Goal: Information Seeking & Learning: Learn about a topic

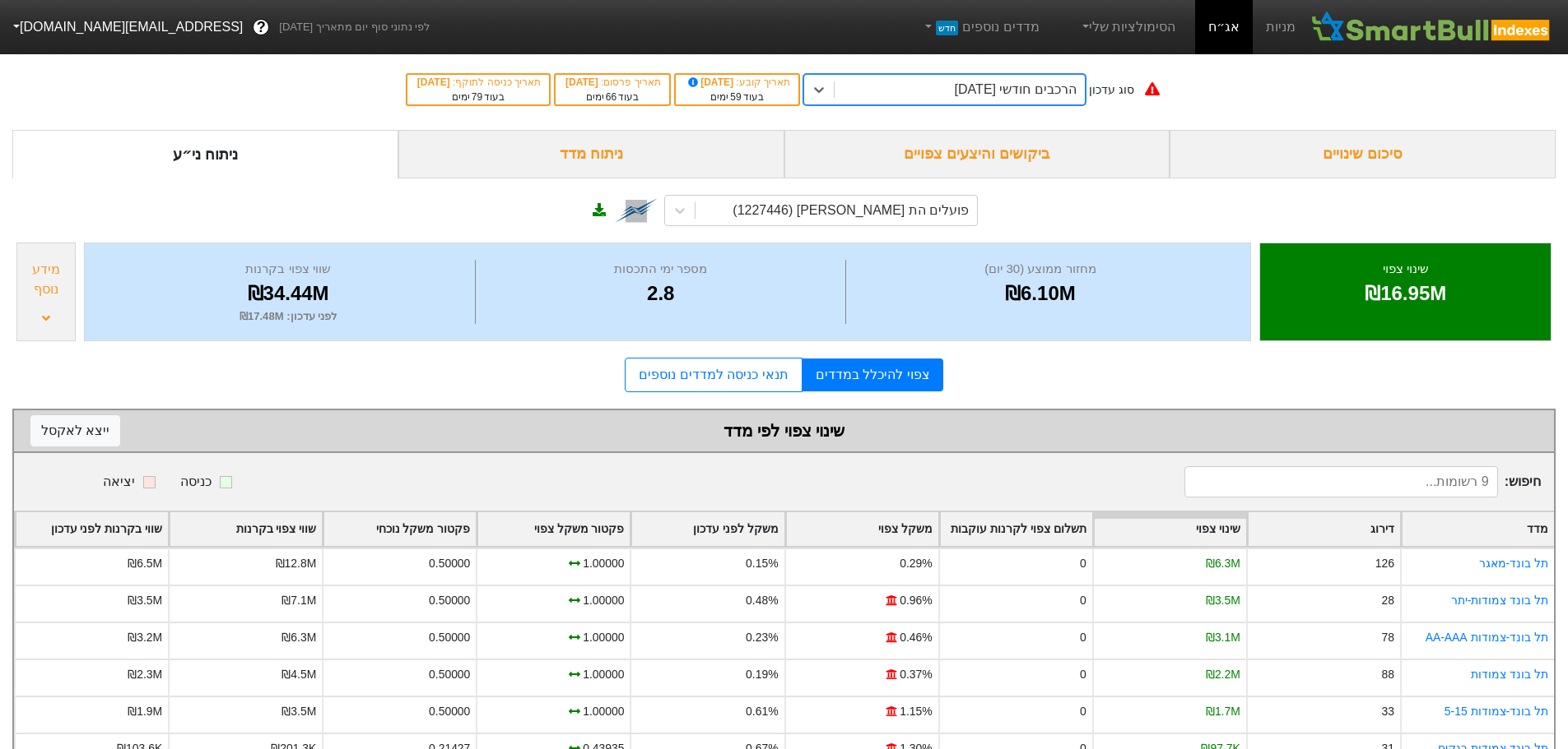
click at [993, 89] on div "הרכבים חודשי [DATE]" at bounding box center [1015, 89] width 122 height 20
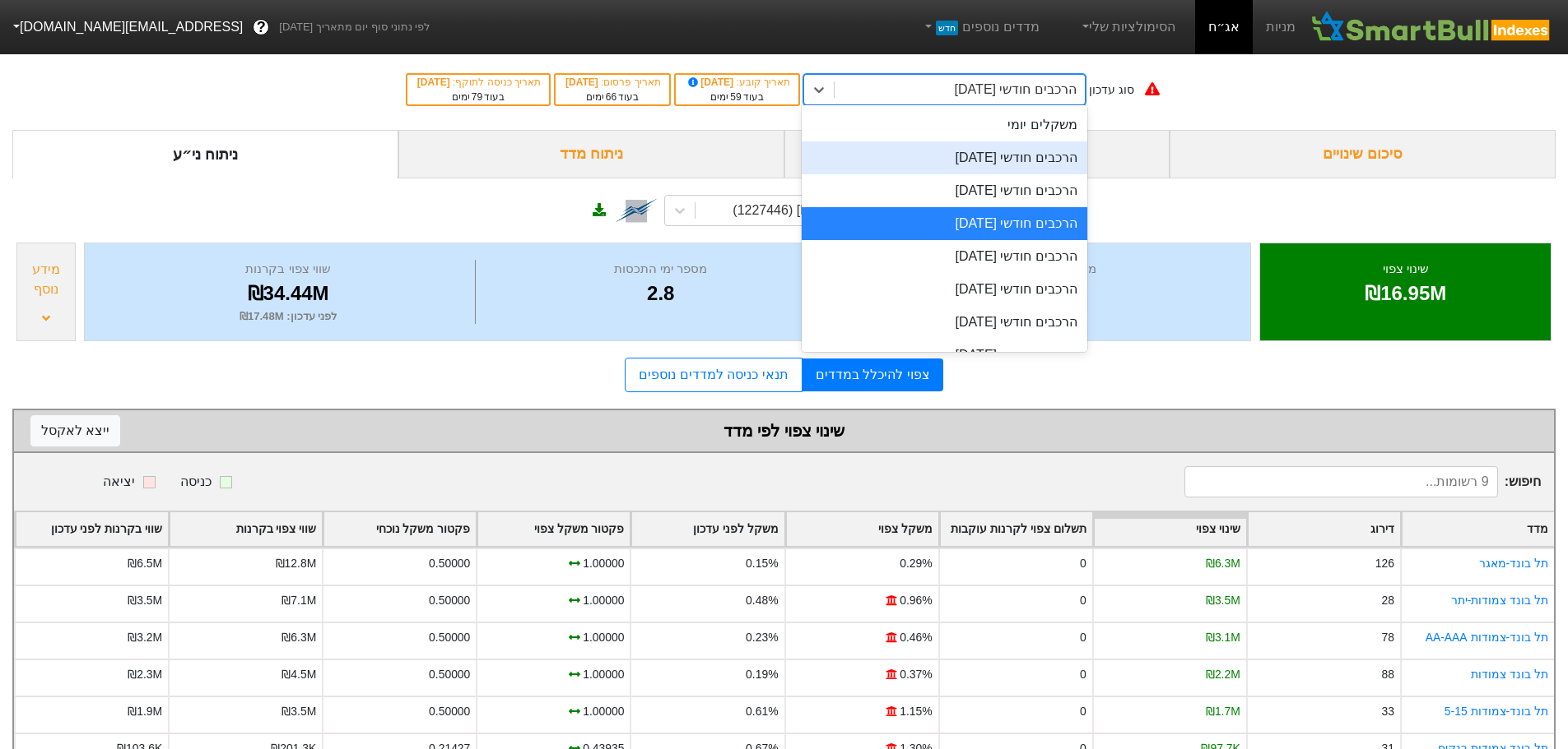
click at [1001, 162] on div "הרכבים חודשי [DATE]" at bounding box center [945, 158] width 286 height 33
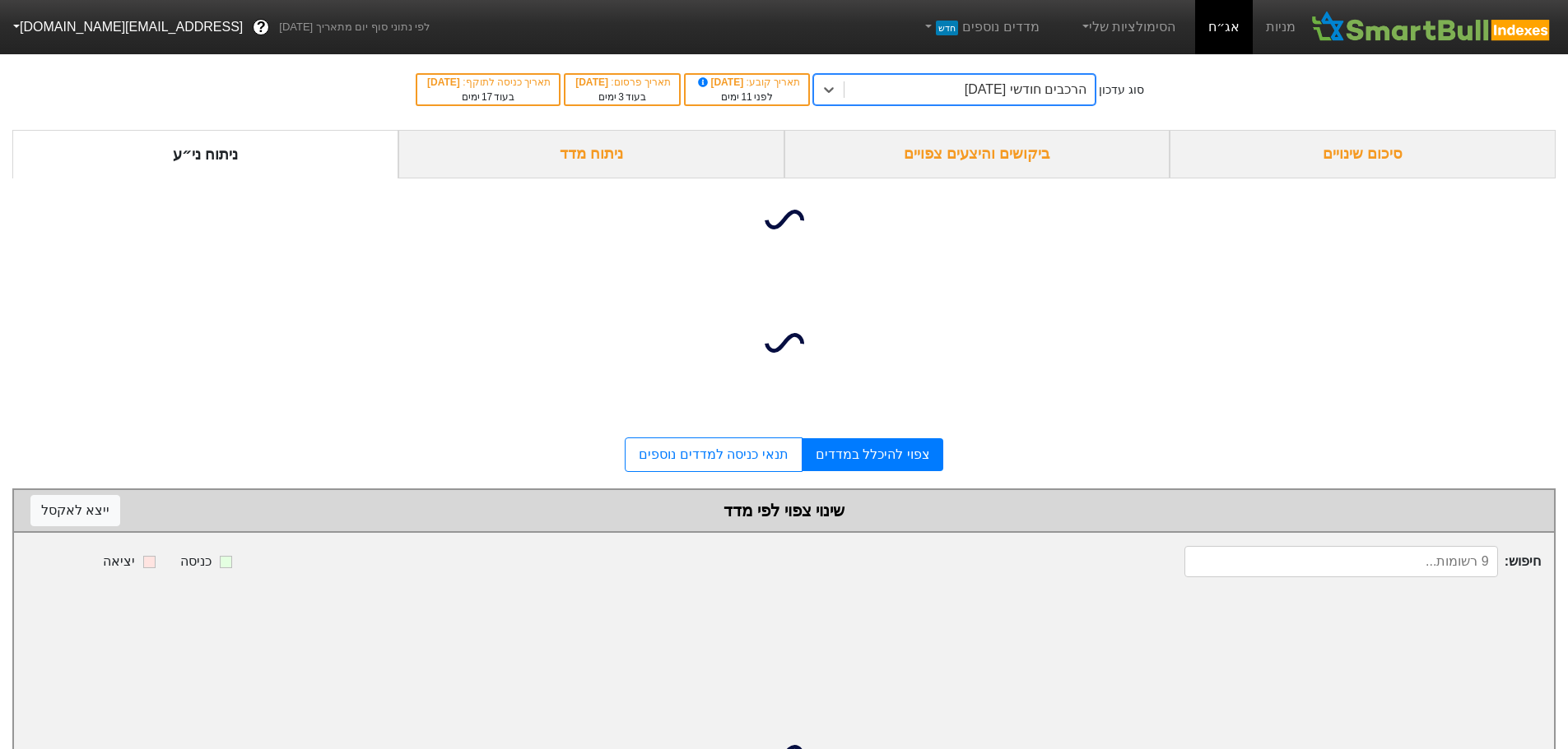
click at [1012, 157] on div "ביקושים והיצעים צפויים" at bounding box center [977, 154] width 386 height 49
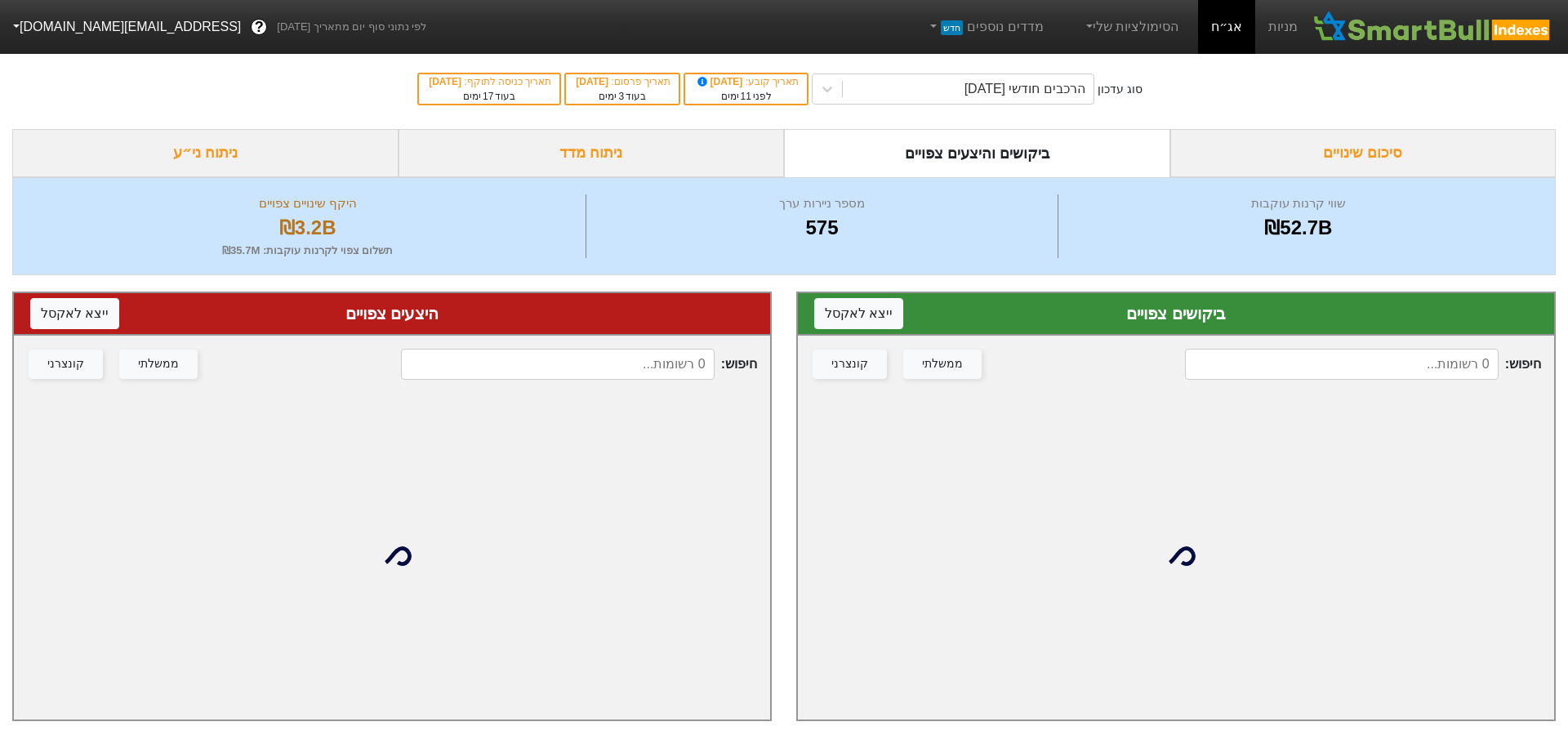
click at [1266, 367] on input at bounding box center [1341, 365] width 313 height 32
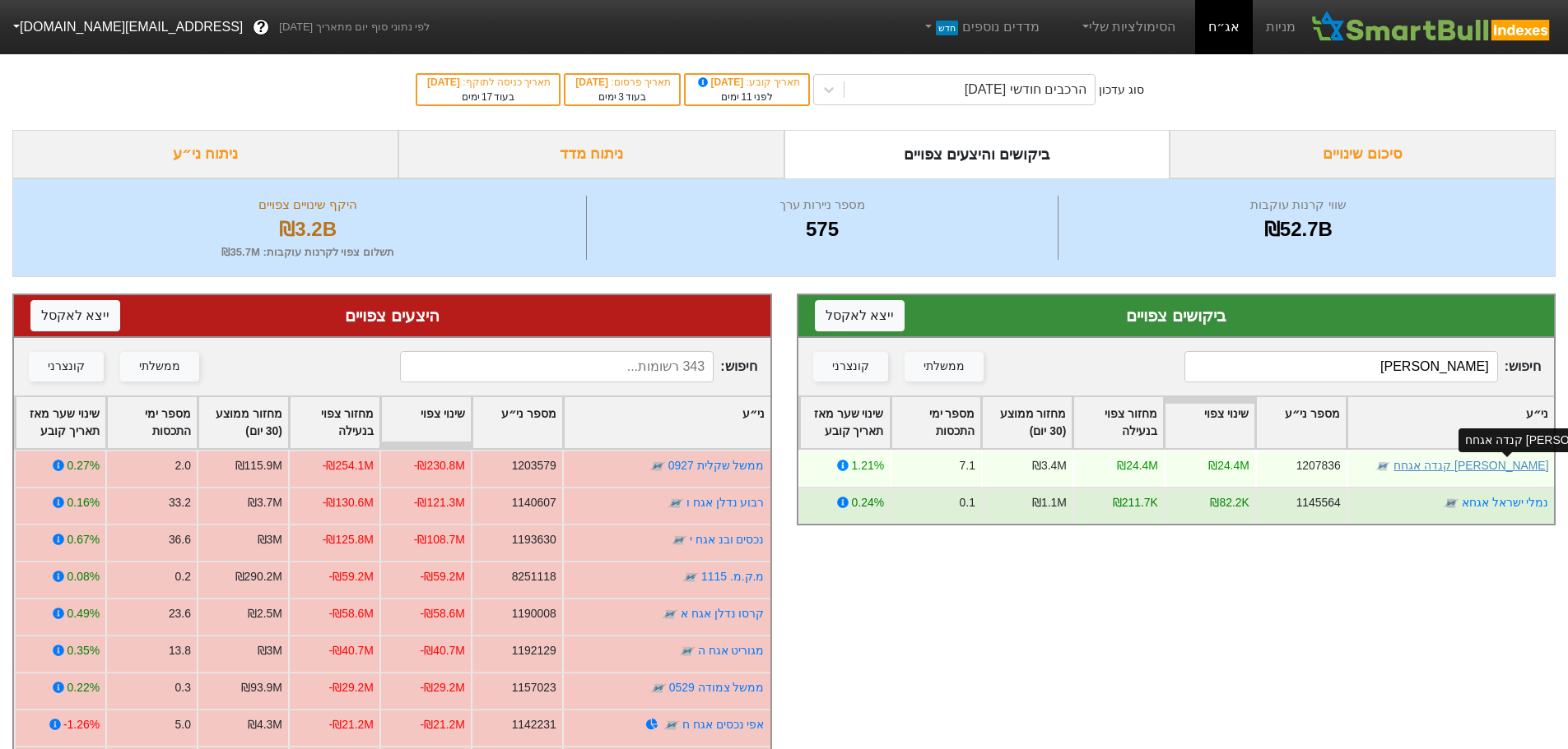
type input "[PERSON_NAME]"
click at [1520, 470] on link "[PERSON_NAME] קנדה אגחח" at bounding box center [1471, 465] width 155 height 13
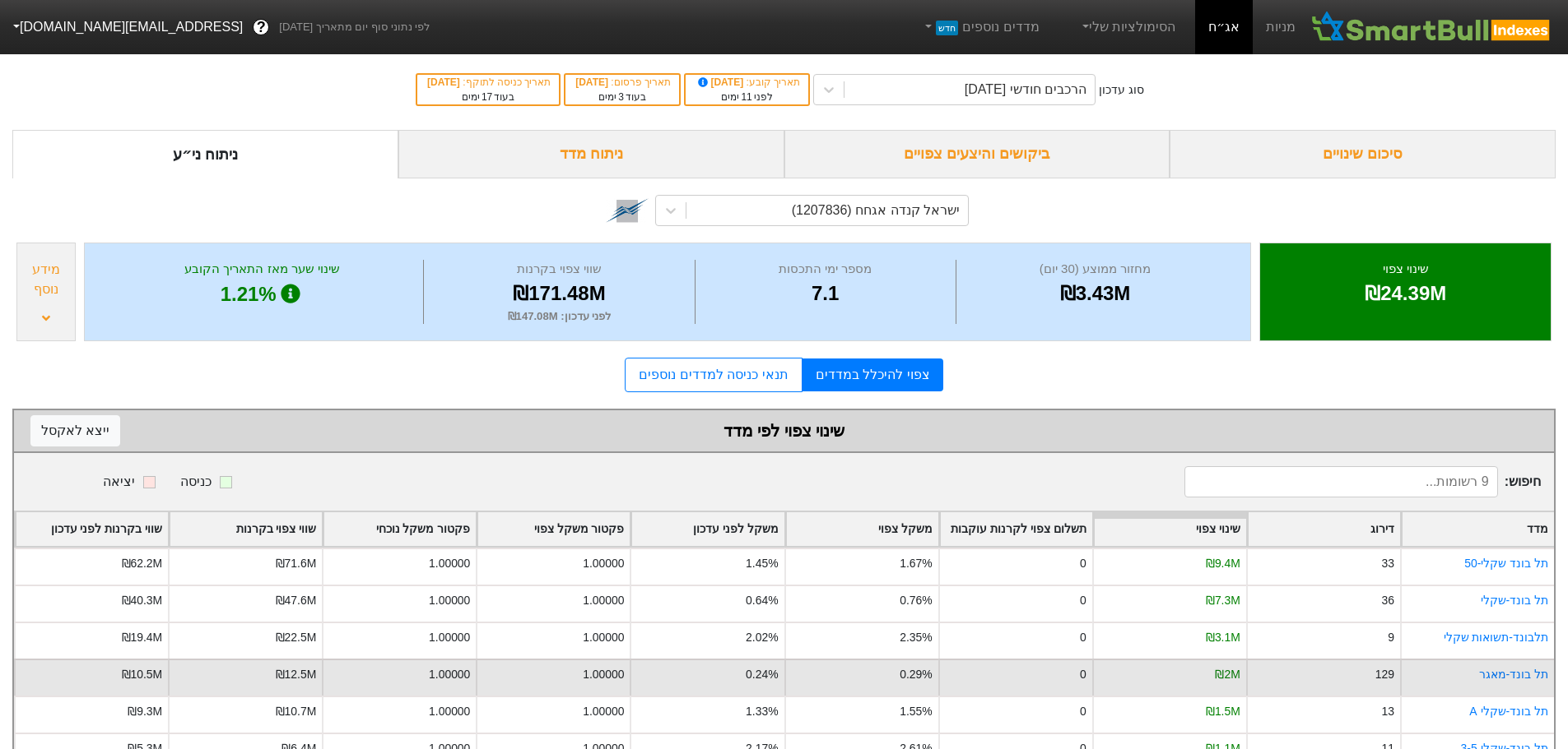
scroll to position [162, 0]
